Goal: Task Accomplishment & Management: Manage account settings

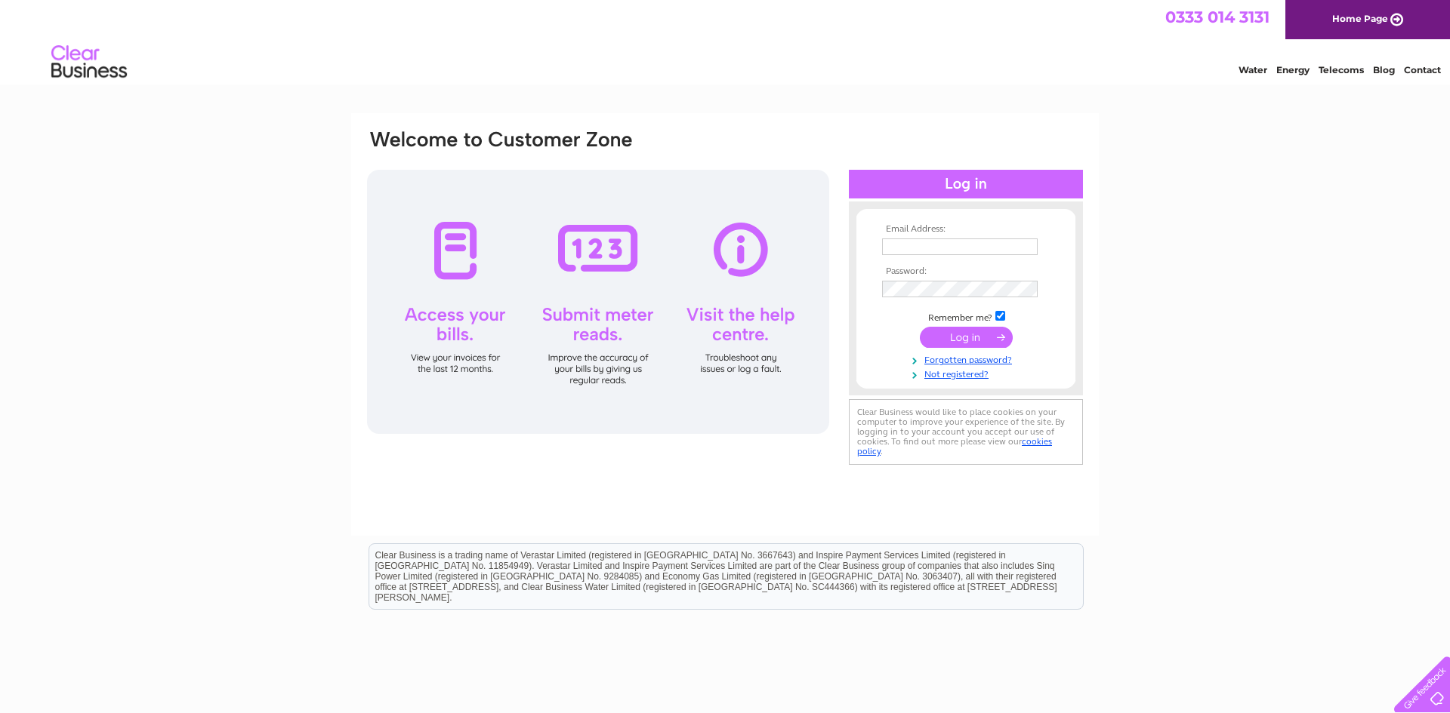
type input "[PERSON_NAME][EMAIL_ADDRESS][DOMAIN_NAME]"
click at [994, 337] on input "submit" at bounding box center [966, 337] width 93 height 21
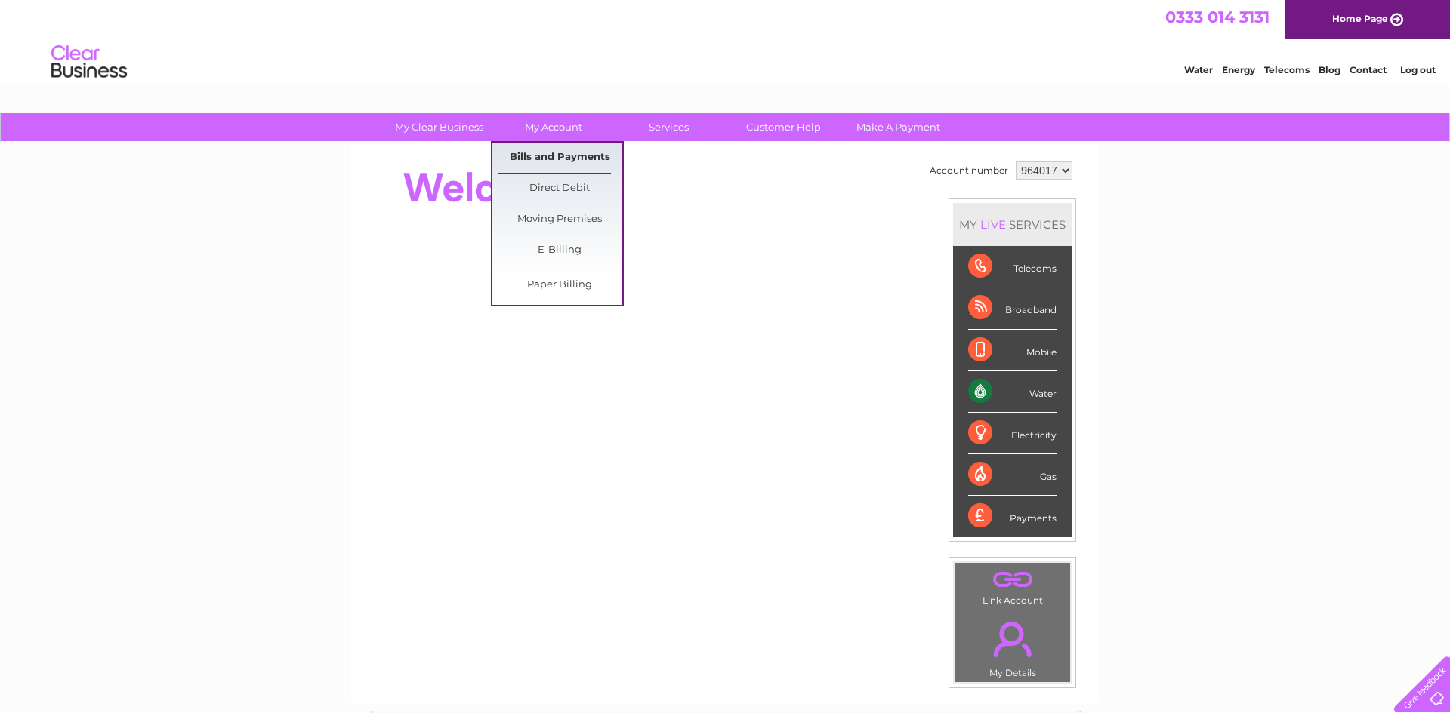
click at [593, 158] on link "Bills and Payments" at bounding box center [560, 158] width 125 height 30
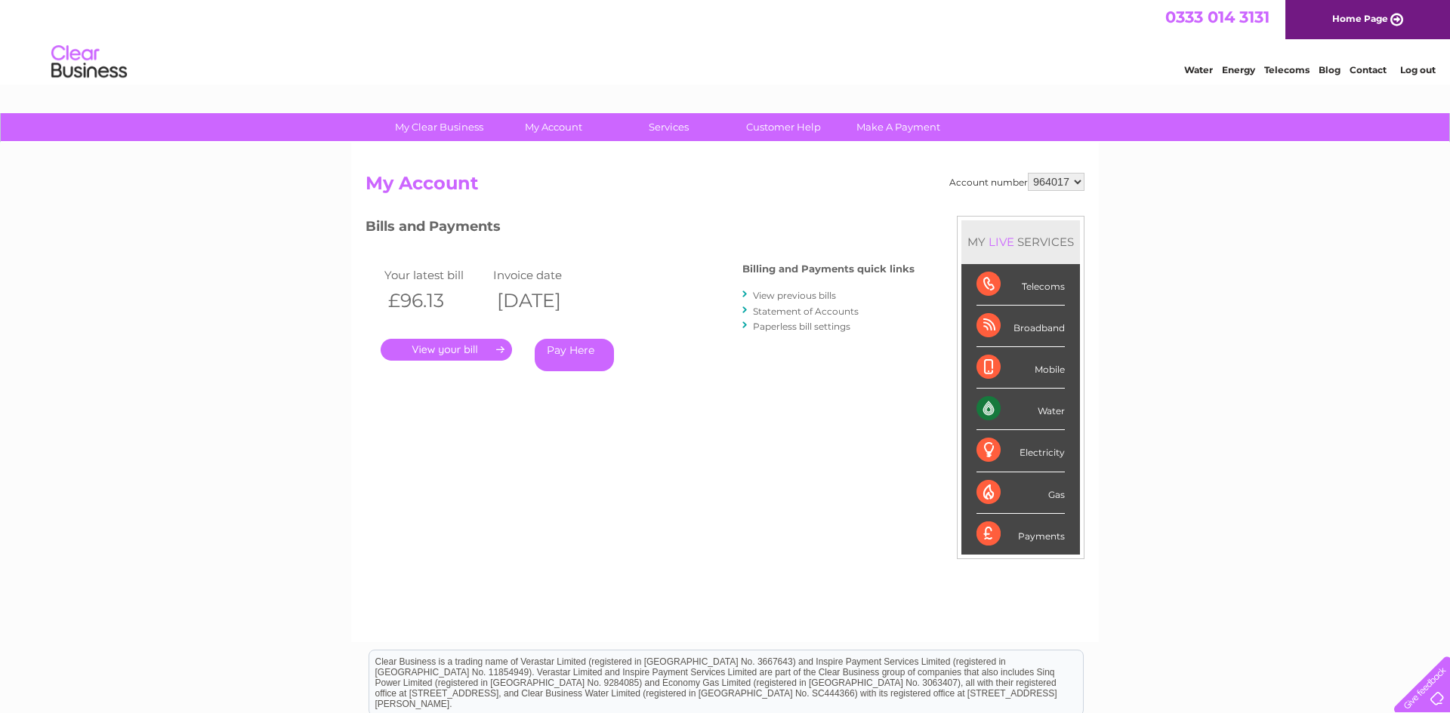
click at [473, 353] on link "." at bounding box center [446, 350] width 131 height 22
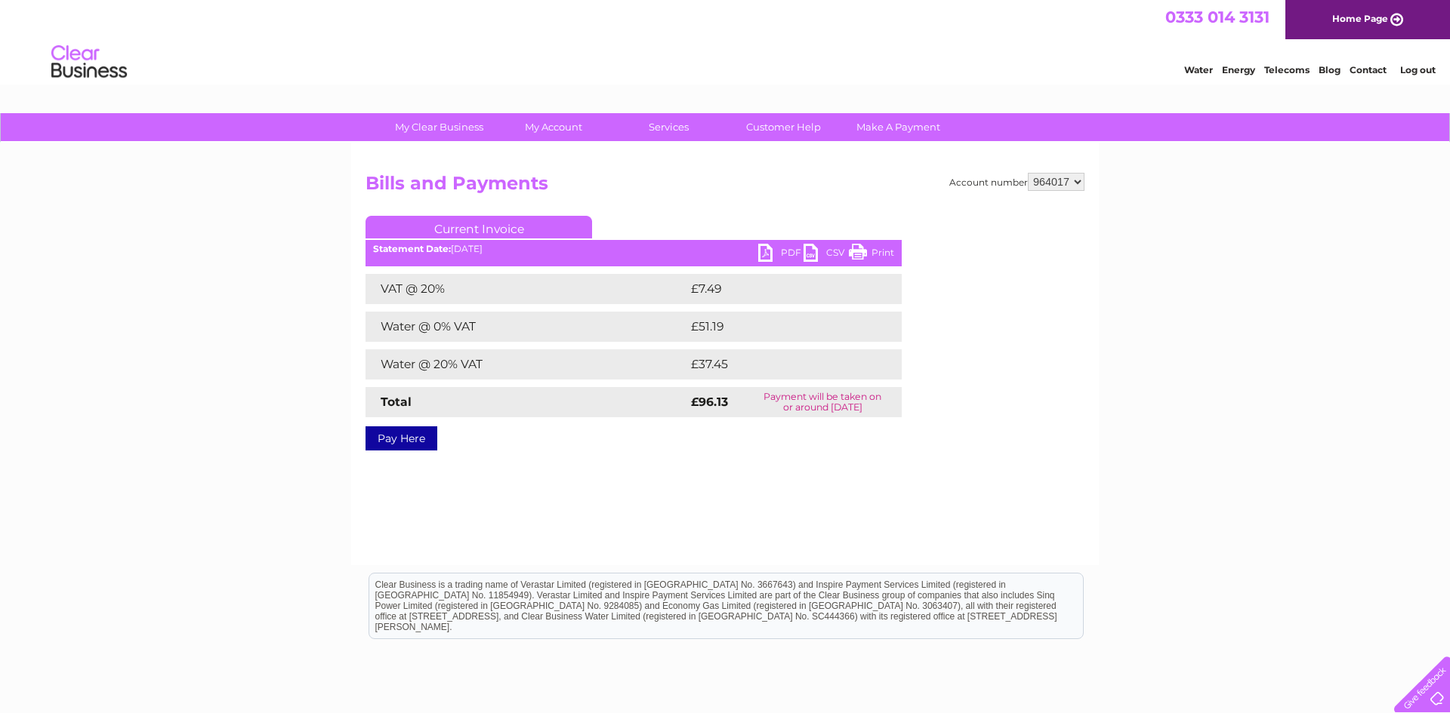
click at [769, 257] on link "PDF" at bounding box center [780, 255] width 45 height 22
